Goal: Check status: Check status

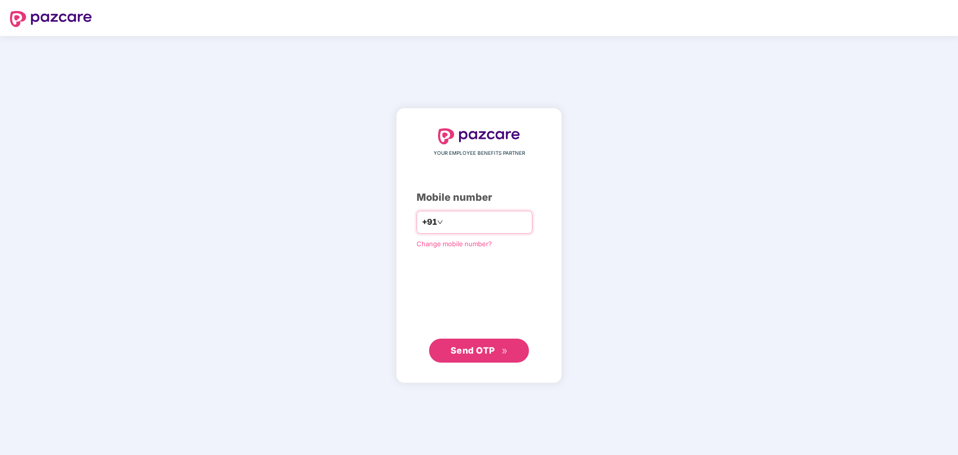
click at [470, 217] on input "number" at bounding box center [486, 222] width 82 height 16
drag, startPoint x: 459, startPoint y: 220, endPoint x: 457, endPoint y: 211, distance: 9.1
click at [459, 219] on input "number" at bounding box center [486, 222] width 82 height 16
type input "**********"
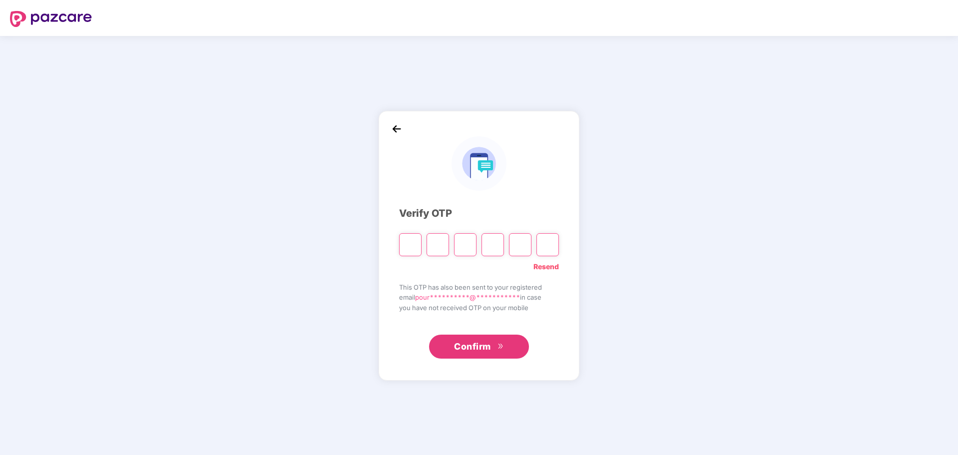
type input "*"
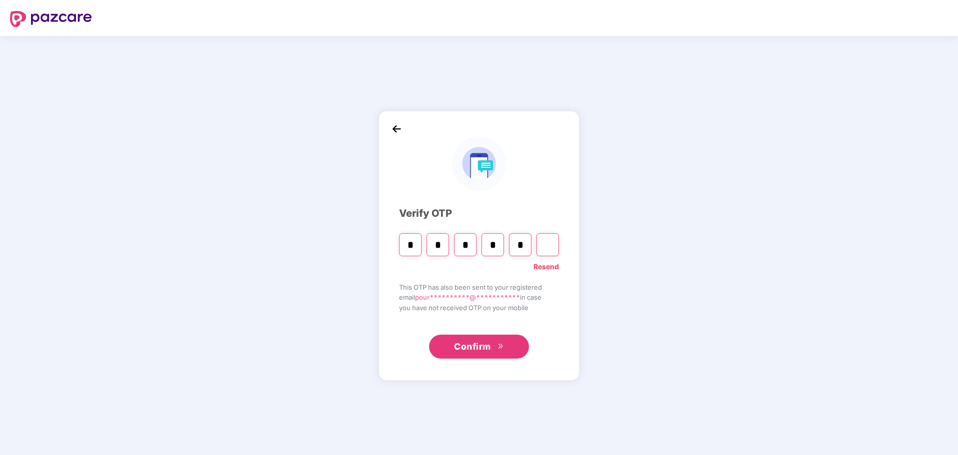
type input "*"
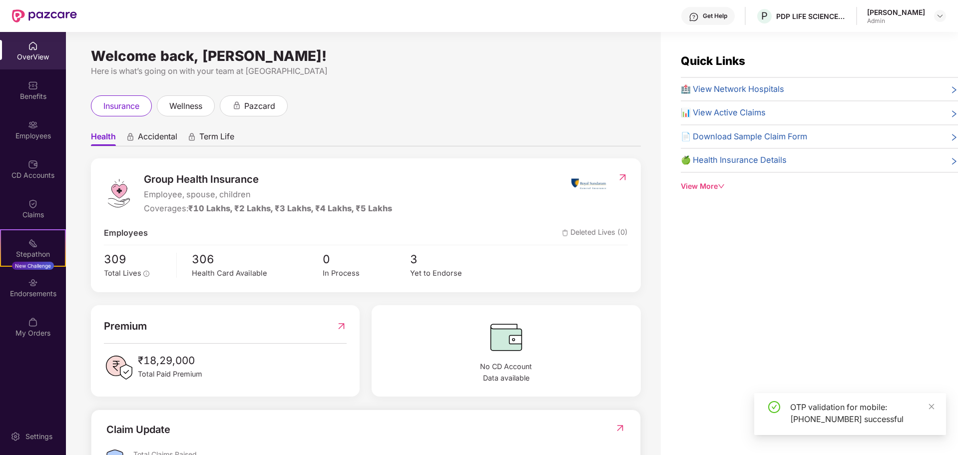
click at [913, 15] on div "[PERSON_NAME]" at bounding box center [896, 11] width 58 height 9
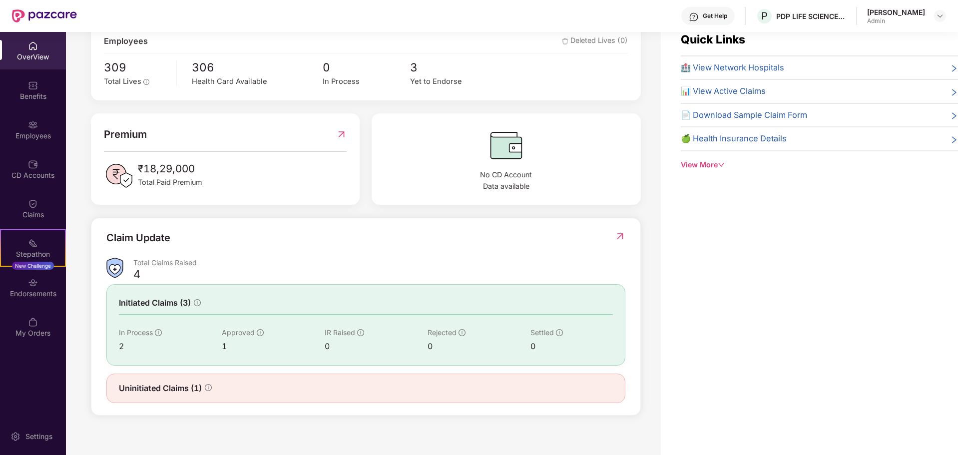
scroll to position [32, 0]
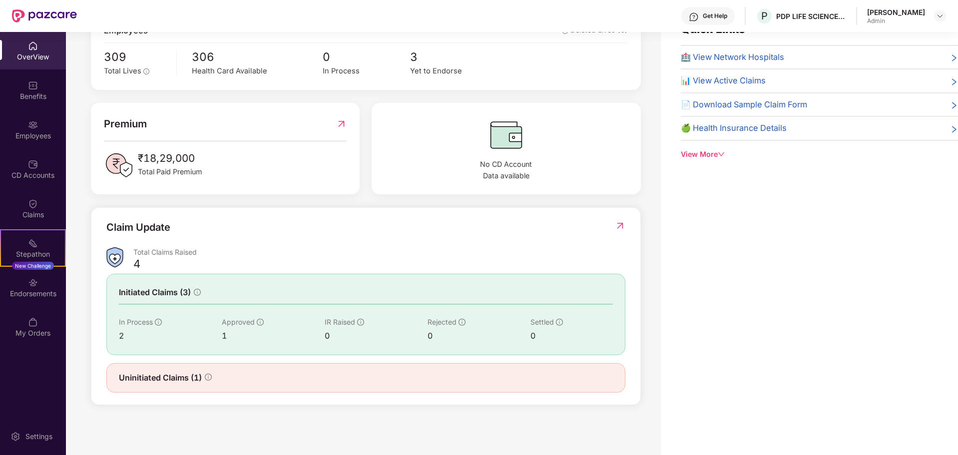
click at [130, 376] on span "Uninitiated Claims (1)" at bounding box center [160, 378] width 83 height 12
click at [124, 337] on div "2" at bounding box center [170, 336] width 103 height 12
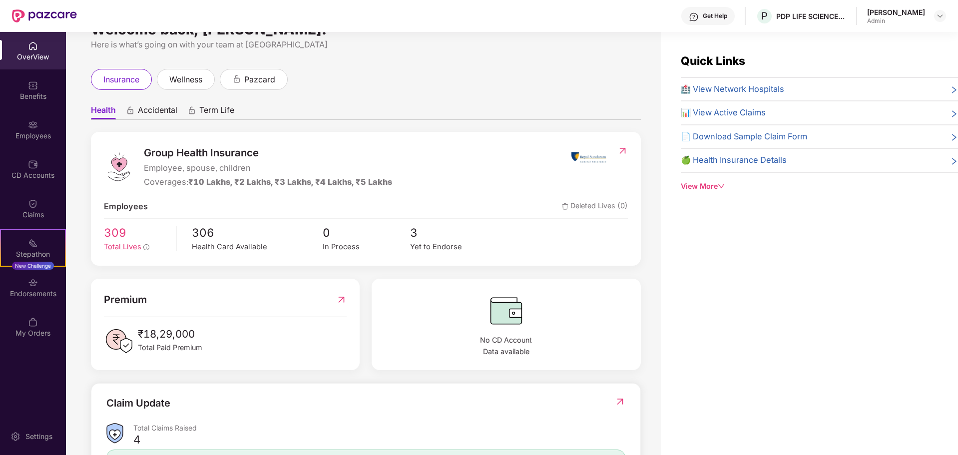
scroll to position [0, 0]
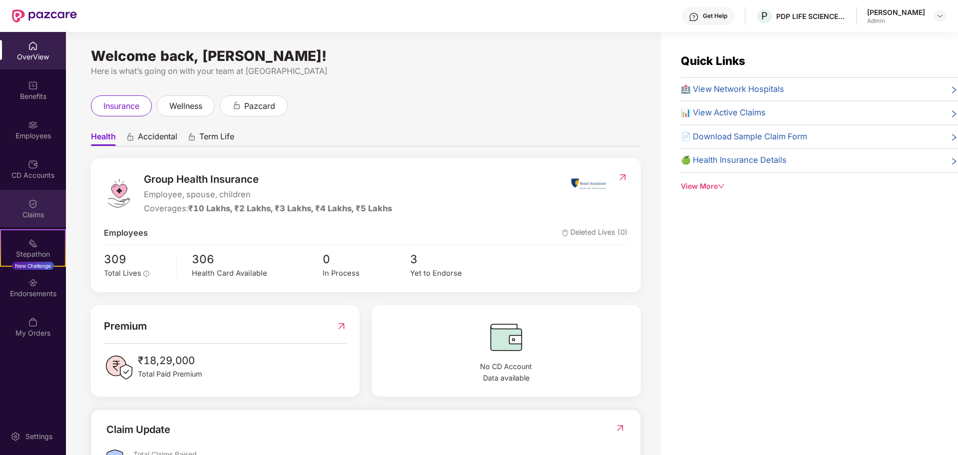
click at [35, 203] on img at bounding box center [33, 204] width 10 height 10
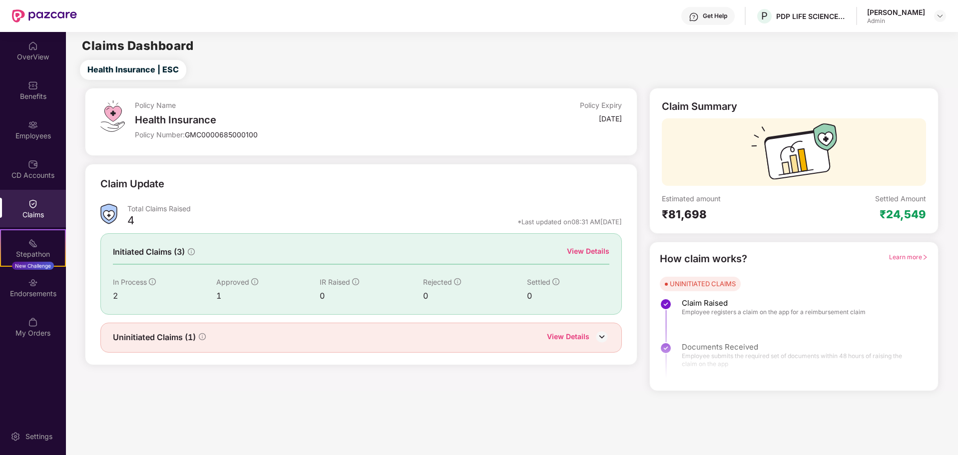
click at [579, 250] on div "View Details" at bounding box center [588, 251] width 42 height 11
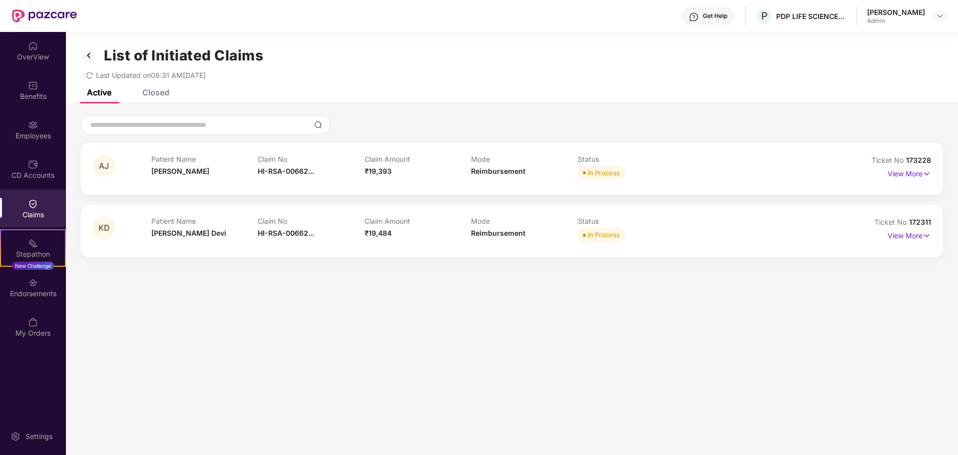
click at [164, 102] on div "Closed" at bounding box center [148, 92] width 42 height 22
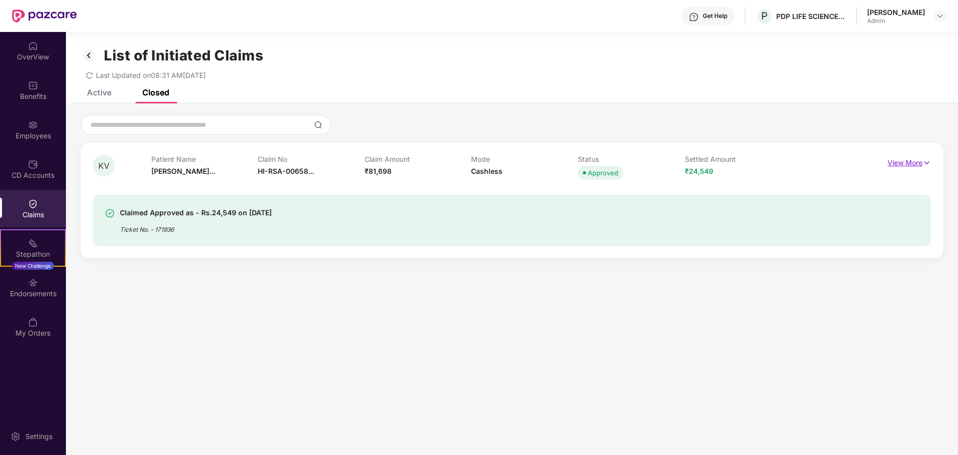
click at [923, 167] on img at bounding box center [927, 162] width 8 height 11
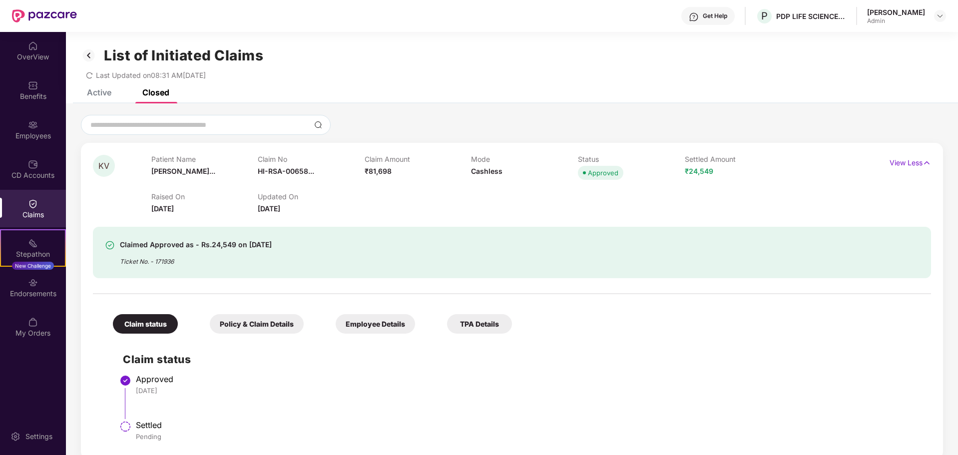
click at [108, 91] on div "Active" at bounding box center [99, 92] width 24 height 10
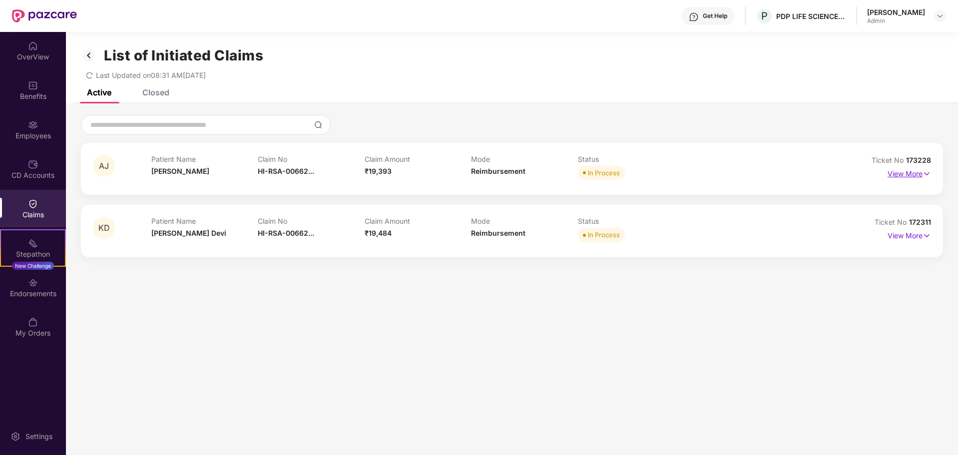
click at [930, 175] on img at bounding box center [927, 173] width 8 height 11
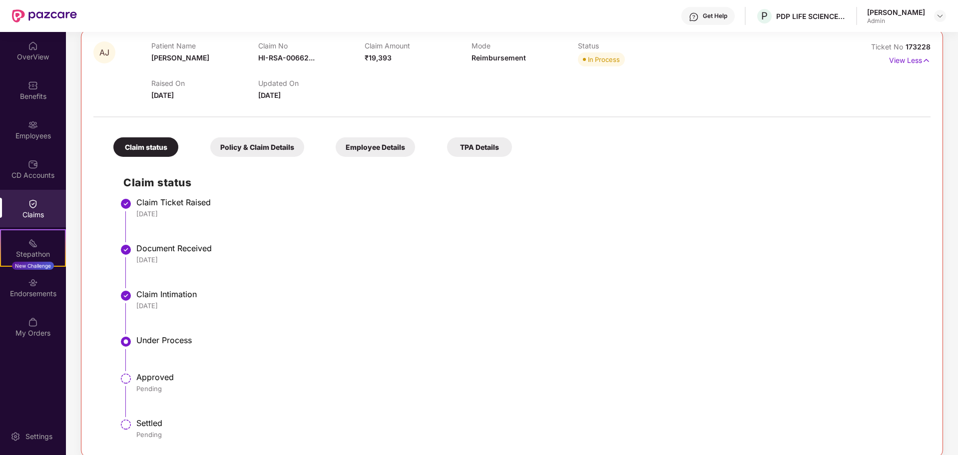
scroll to position [189, 0]
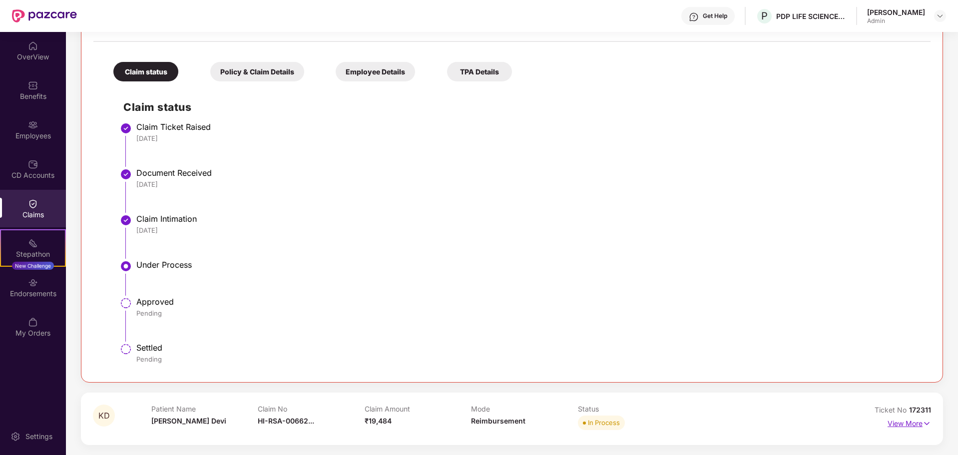
click at [917, 427] on p "View More" at bounding box center [909, 422] width 43 height 13
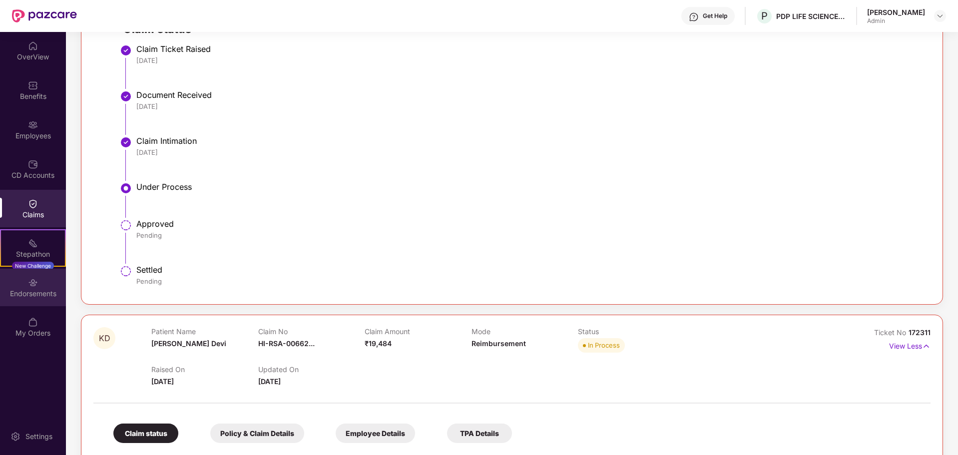
scroll to position [67, 0]
